Goal: Information Seeking & Learning: Learn about a topic

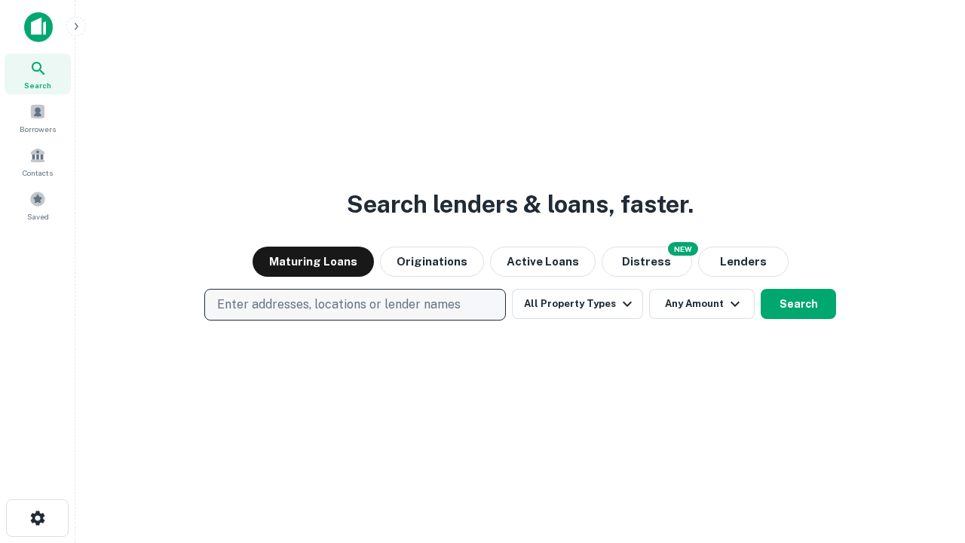
click at [354, 305] on p "Enter addresses, locations or lender names" at bounding box center [339, 305] width 244 height 18
type input "**********"
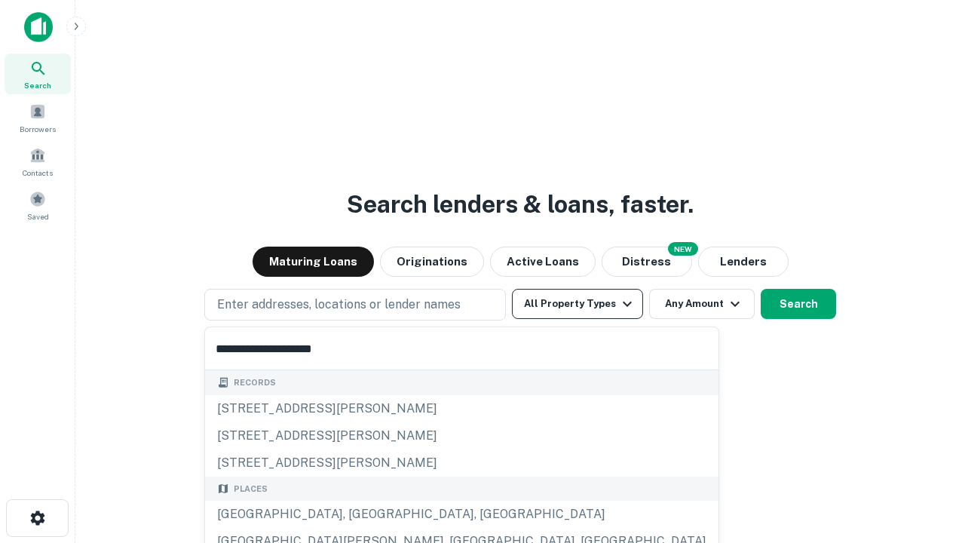
click at [360, 514] on div "[GEOGRAPHIC_DATA], [GEOGRAPHIC_DATA], [GEOGRAPHIC_DATA]" at bounding box center [461, 514] width 513 height 27
click at [578, 304] on button "All Property Types" at bounding box center [577, 304] width 131 height 30
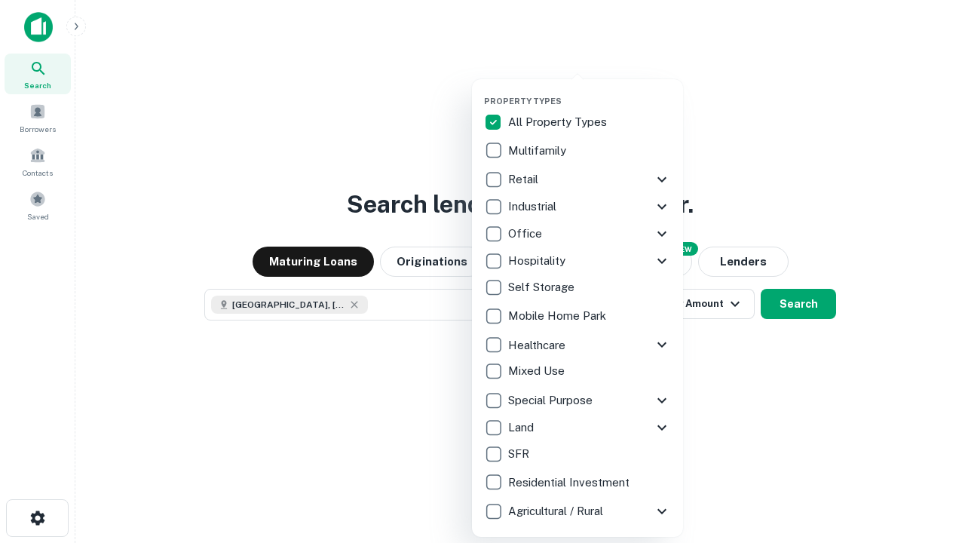
click at [590, 91] on button "button" at bounding box center [589, 91] width 211 height 1
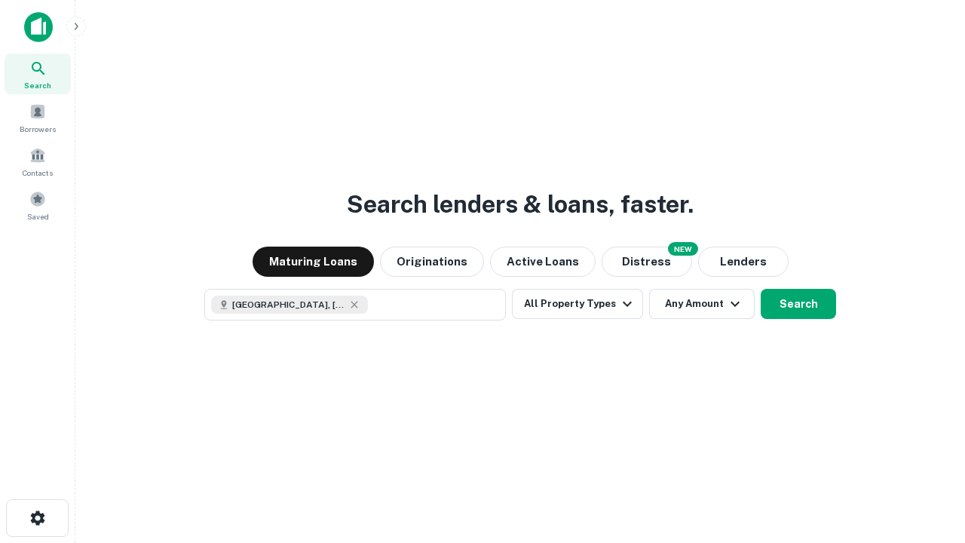
scroll to position [24, 0]
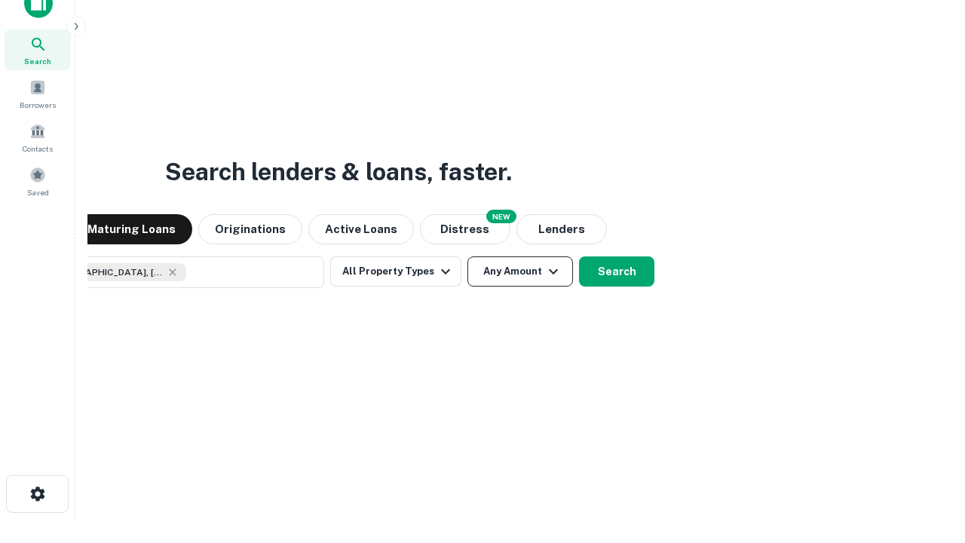
click at [467, 256] on button "Any Amount" at bounding box center [520, 271] width 106 height 30
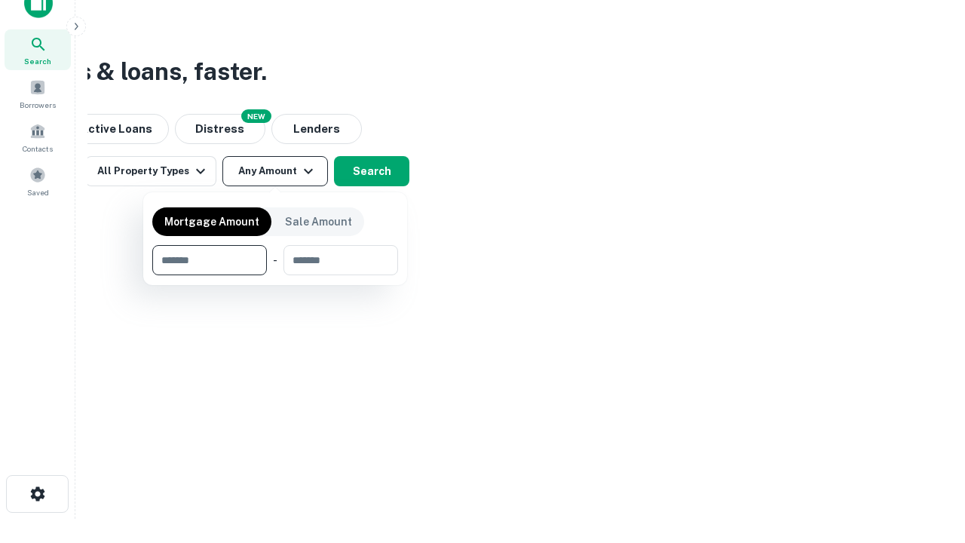
type input "*******"
click at [275, 275] on button "button" at bounding box center [275, 275] width 246 height 1
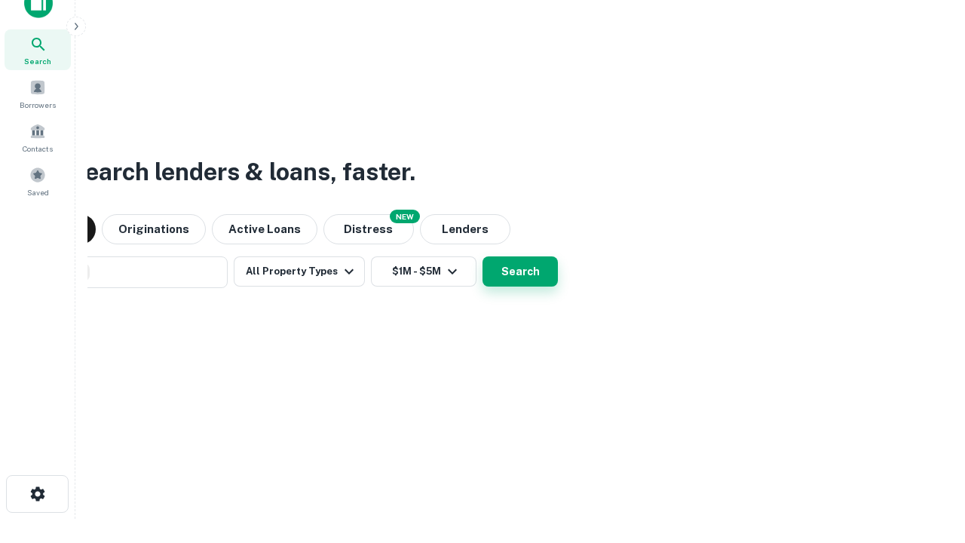
click at [483, 256] on button "Search" at bounding box center [520, 271] width 75 height 30
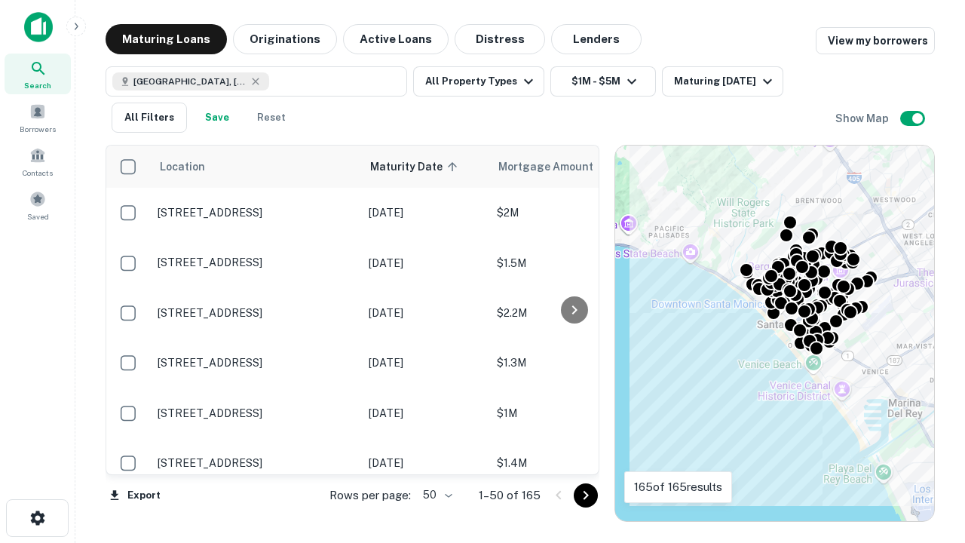
click at [435, 495] on body "Search Borrowers Contacts Saved Maturing Loans Originations Active Loans Distre…" at bounding box center [482, 271] width 965 height 543
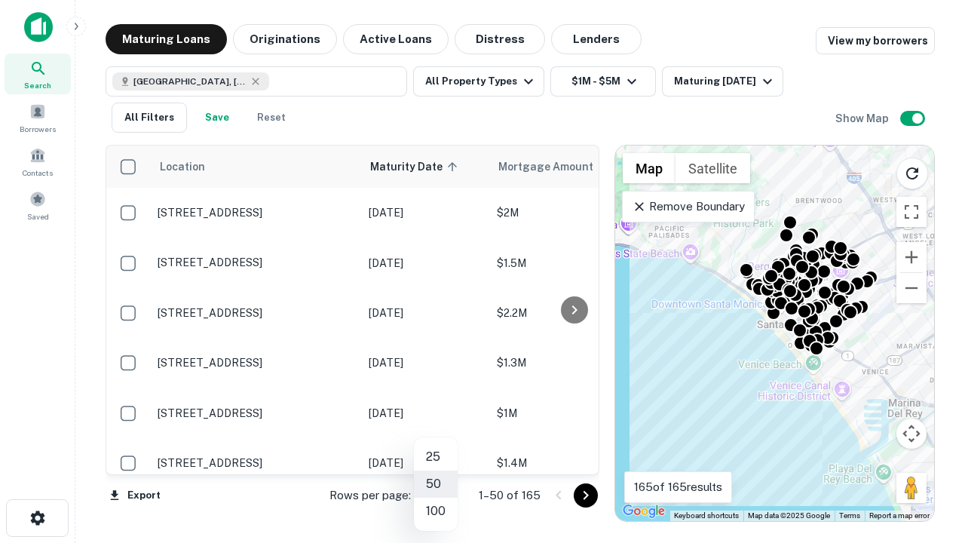
click at [436, 457] on li "25" at bounding box center [436, 456] width 44 height 27
